Goal: Task Accomplishment & Management: Use online tool/utility

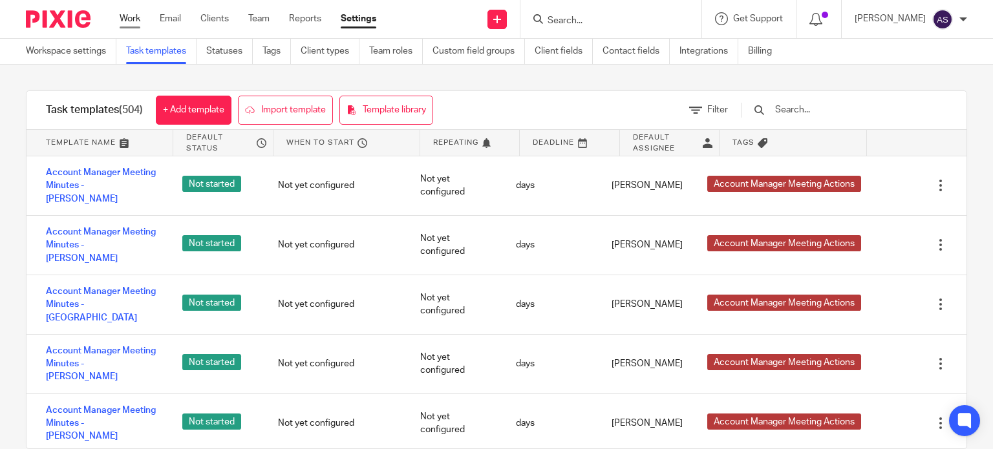
click at [124, 19] on link "Work" at bounding box center [130, 18] width 21 height 13
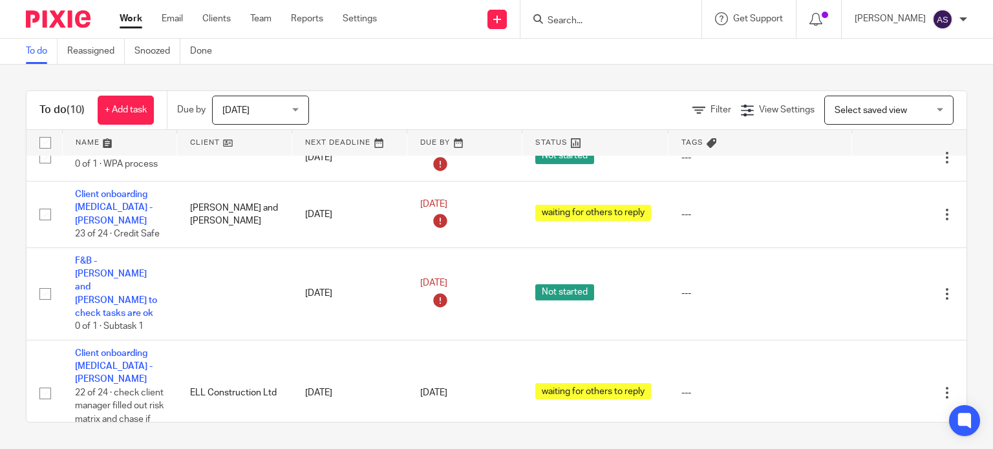
scroll to position [406, 0]
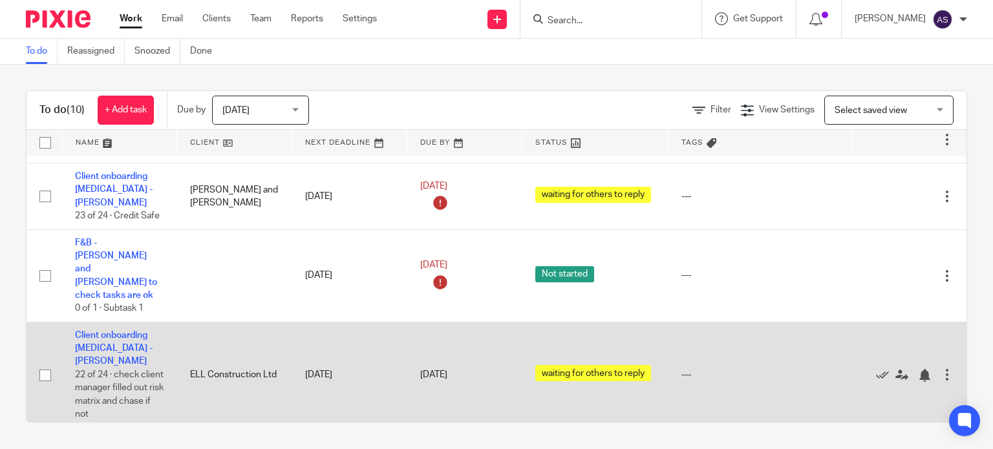
drag, startPoint x: 133, startPoint y: 24, endPoint x: 728, endPoint y: 288, distance: 650.4
click at [133, 24] on link "Work" at bounding box center [131, 18] width 23 height 13
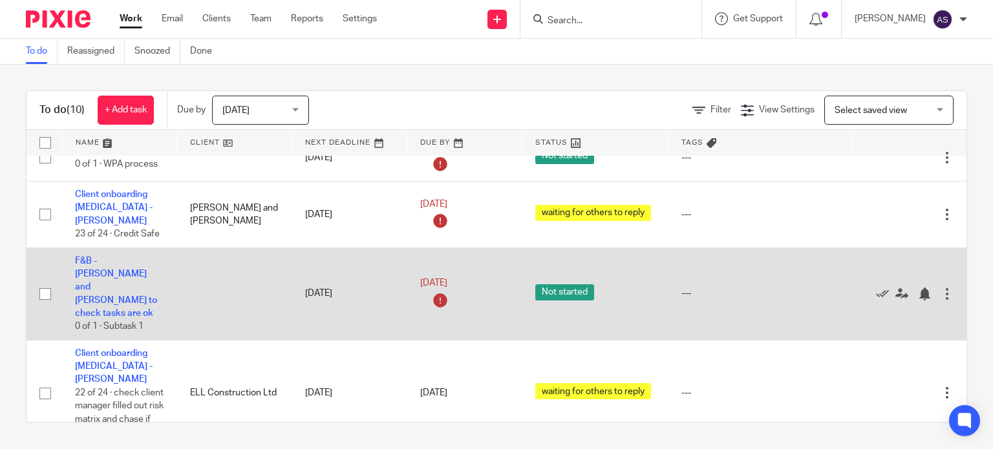
scroll to position [406, 0]
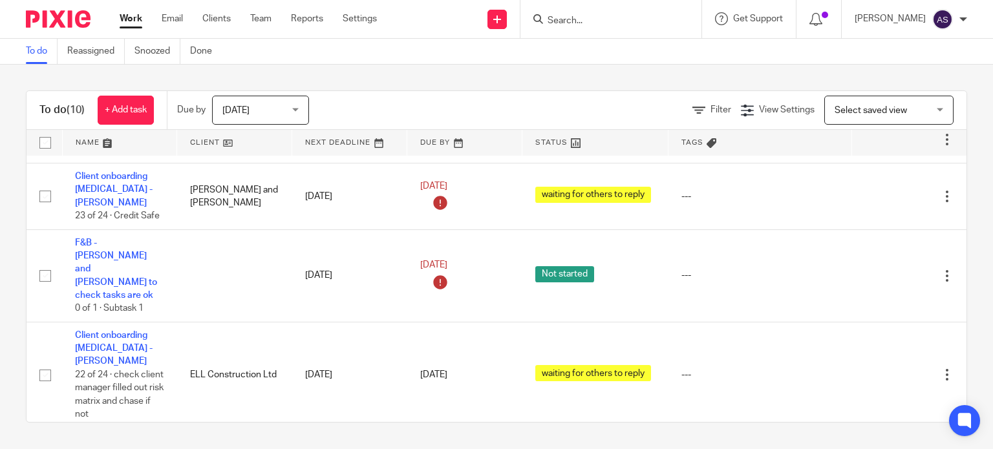
click at [876, 445] on icon at bounding box center [882, 451] width 13 height 13
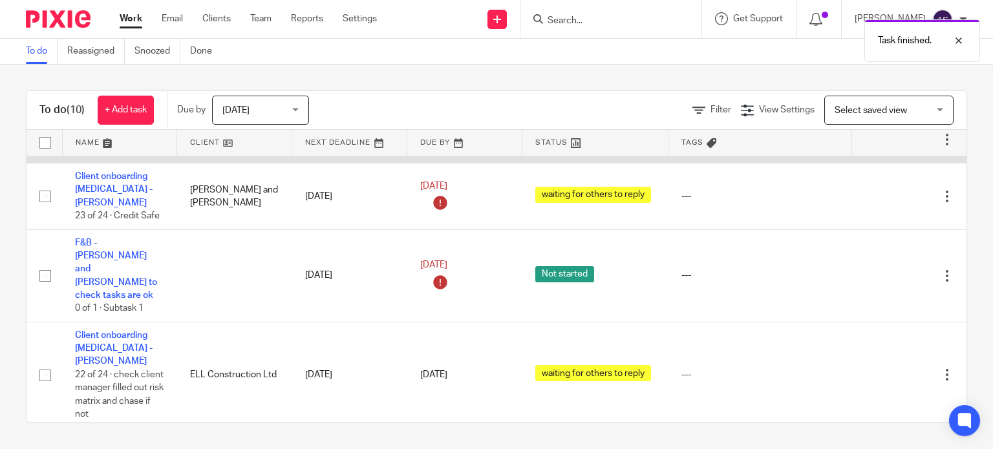
scroll to position [359, 0]
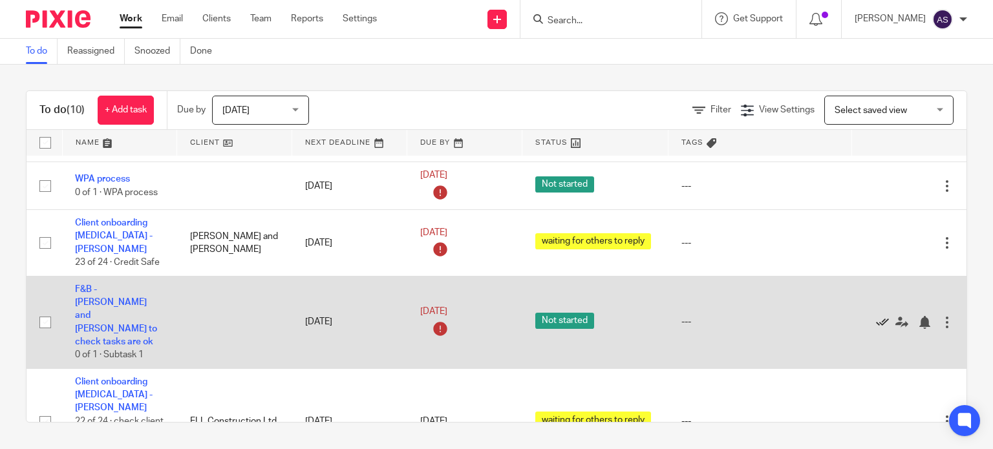
click at [876, 316] on icon at bounding box center [882, 322] width 13 height 13
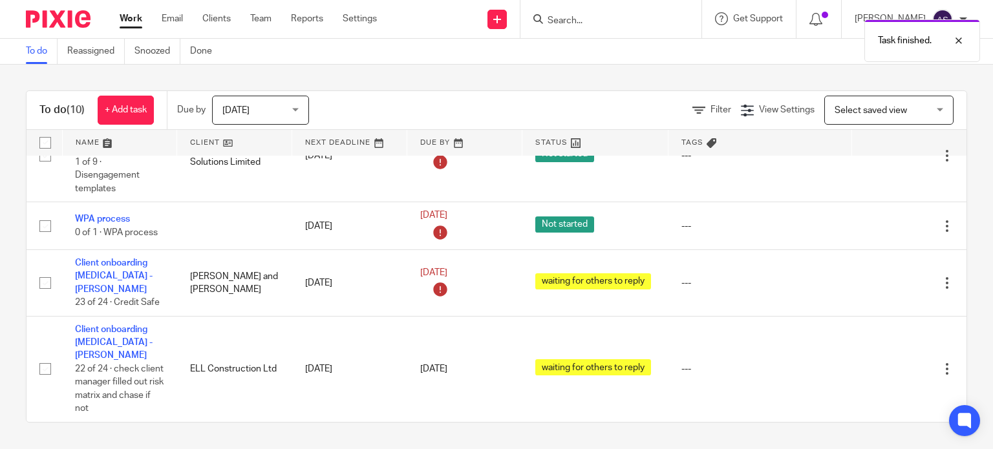
scroll to position [293, 0]
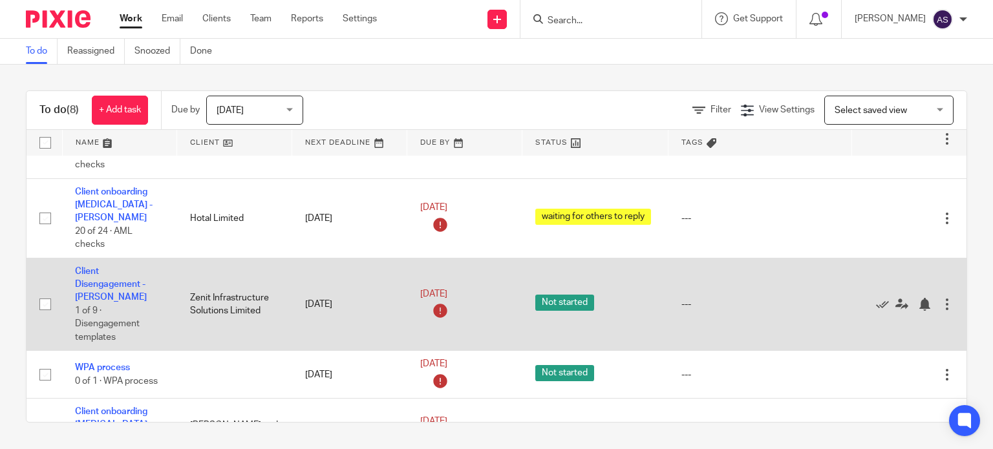
scroll to position [258, 0]
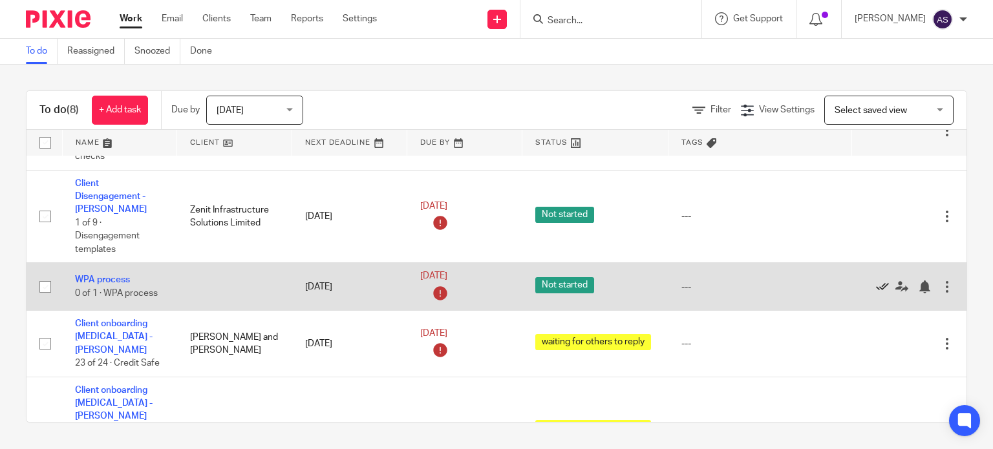
click at [876, 280] on icon at bounding box center [882, 286] width 13 height 13
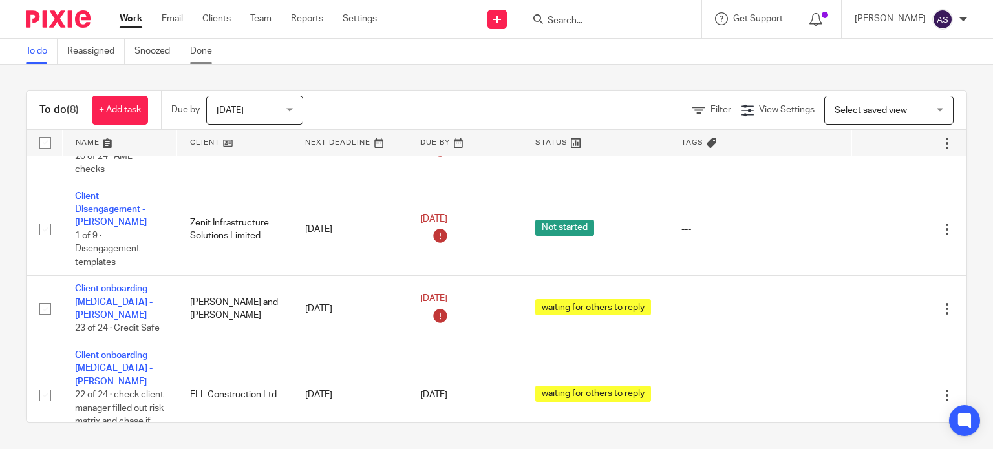
click at [200, 48] on link "Done" at bounding box center [206, 51] width 32 height 25
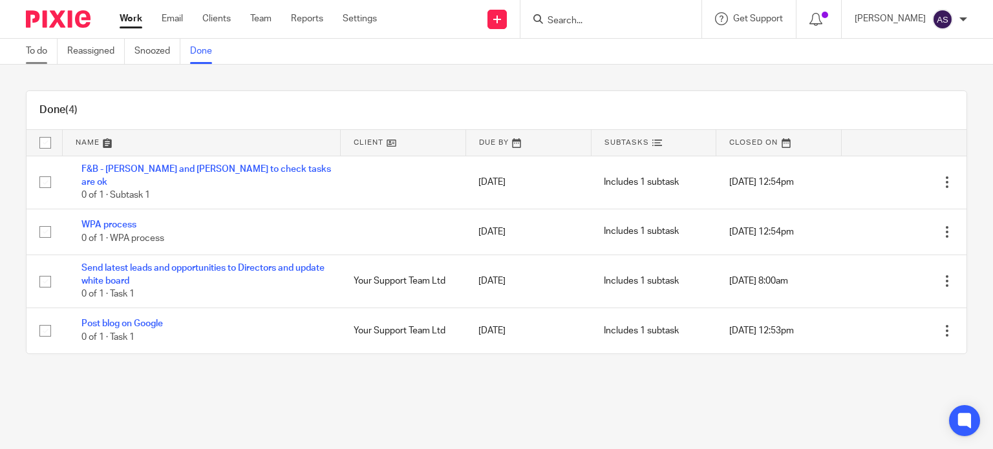
click at [28, 51] on link "To do" at bounding box center [42, 51] width 32 height 25
